Goal: Transaction & Acquisition: Purchase product/service

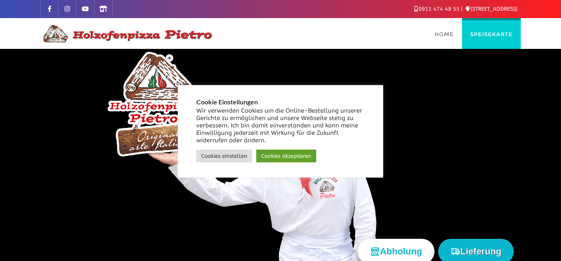
click at [492, 36] on span "Speisekarte" at bounding box center [492, 34] width 42 height 7
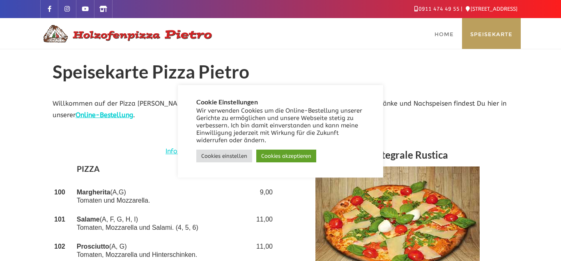
click at [492, 36] on span "Speisekarte" at bounding box center [492, 34] width 42 height 7
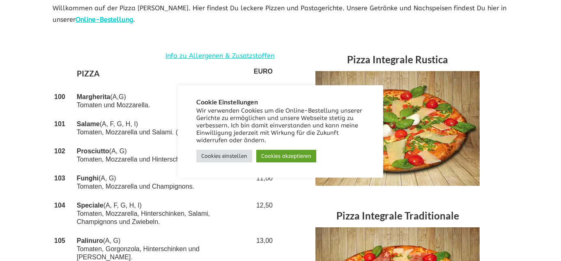
scroll to position [97, 0]
click at [226, 155] on link "Cookies einstellen" at bounding box center [224, 156] width 56 height 13
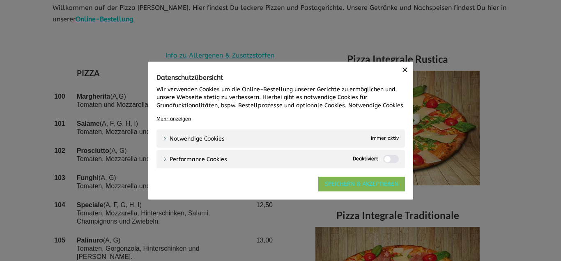
click at [357, 184] on link "SPEICHERN & AKZEPTIEREN" at bounding box center [362, 183] width 87 height 15
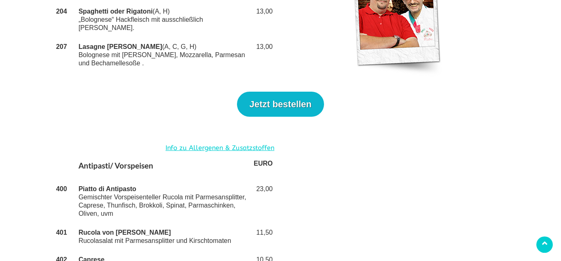
scroll to position [1469, 0]
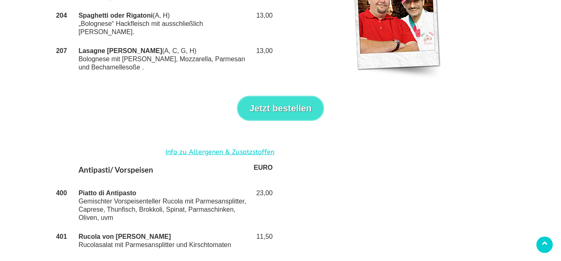
click at [280, 96] on button "Jetzt bestellen" at bounding box center [280, 108] width 87 height 25
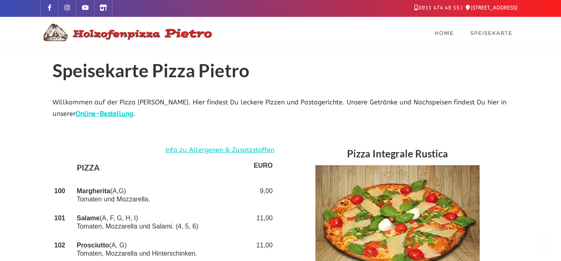
scroll to position [0, 0]
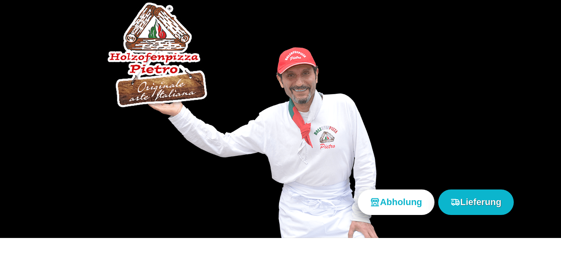
scroll to position [51, 0]
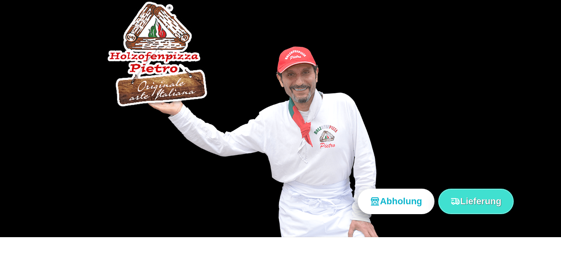
click at [473, 203] on button "Lieferung" at bounding box center [477, 201] width 76 height 25
